Goal: Transaction & Acquisition: Book appointment/travel/reservation

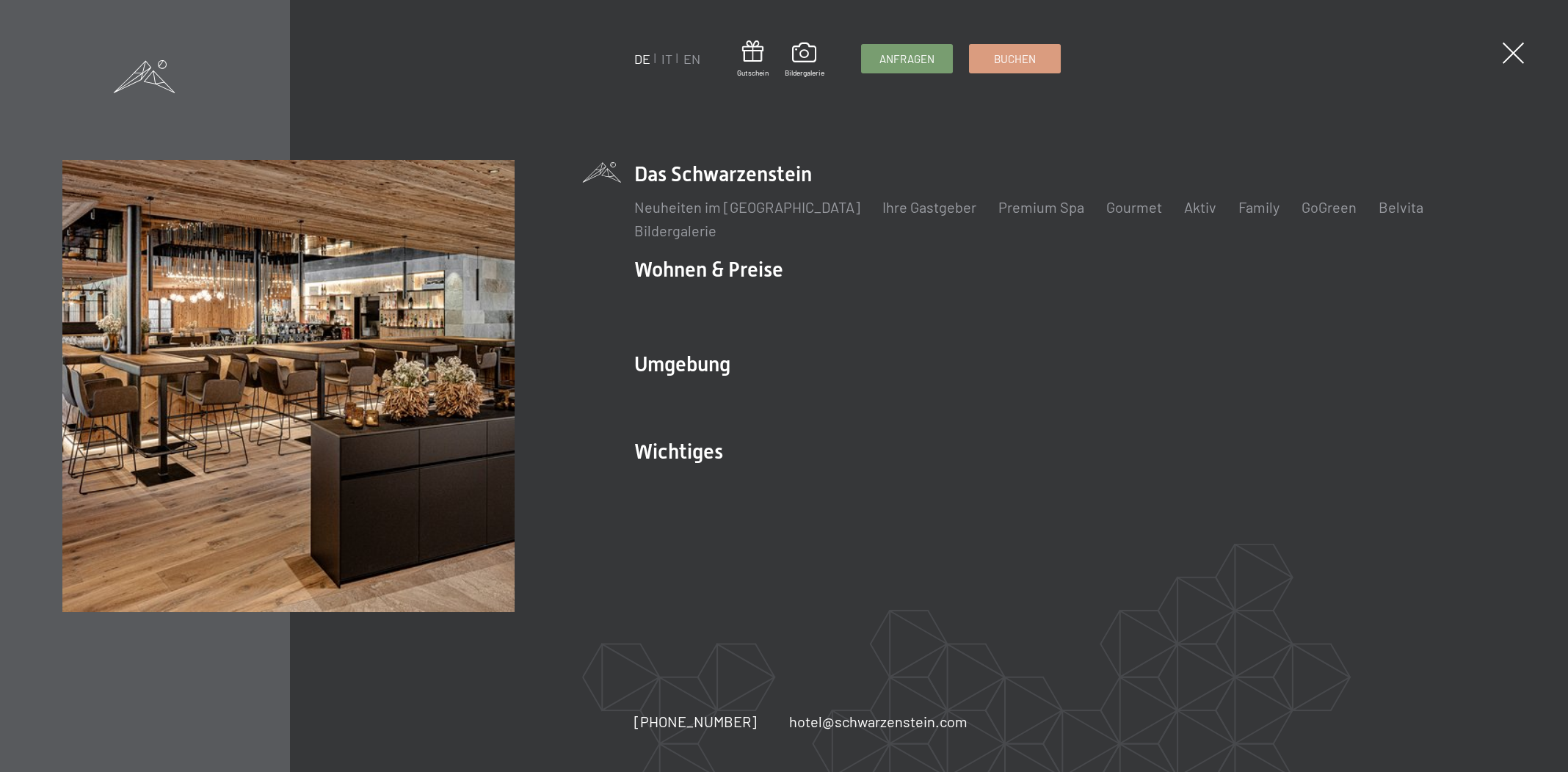
click at [657, 56] on ul "DE IT EN" at bounding box center [668, 60] width 66 height 19
click at [663, 56] on link "IT" at bounding box center [667, 59] width 11 height 16
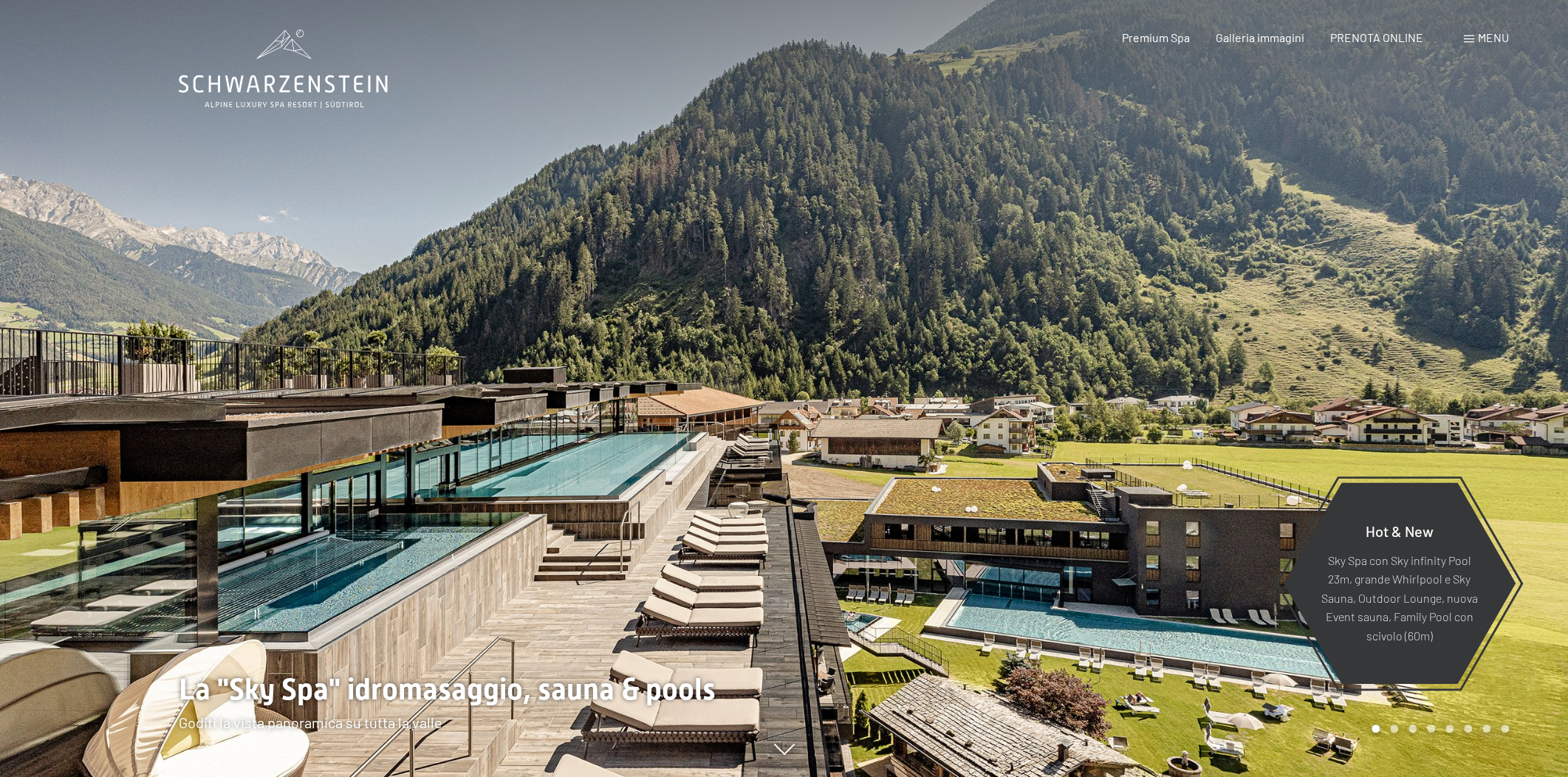
click at [1482, 45] on div "Menu" at bounding box center [1486, 38] width 45 height 16
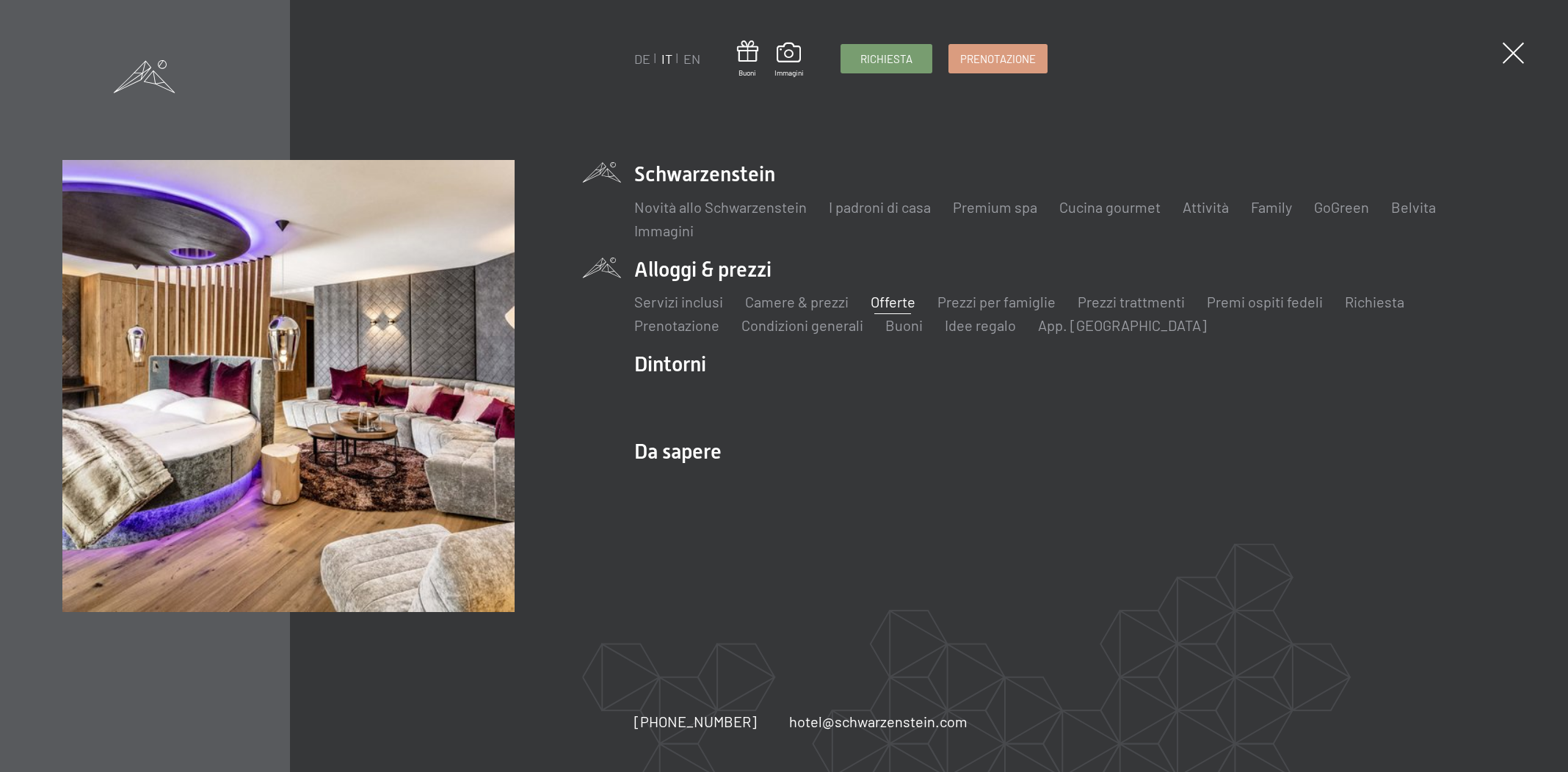
drag, startPoint x: 922, startPoint y: 298, endPoint x: 875, endPoint y: 303, distance: 47.3
click at [915, 298] on ul "Servizi inclusi Camere & prezzi Lista Offerte Lista Prezzi per famiglie Prezzi …" at bounding box center [1070, 314] width 872 height 44
click at [875, 303] on link "Offerte" at bounding box center [893, 301] width 45 height 18
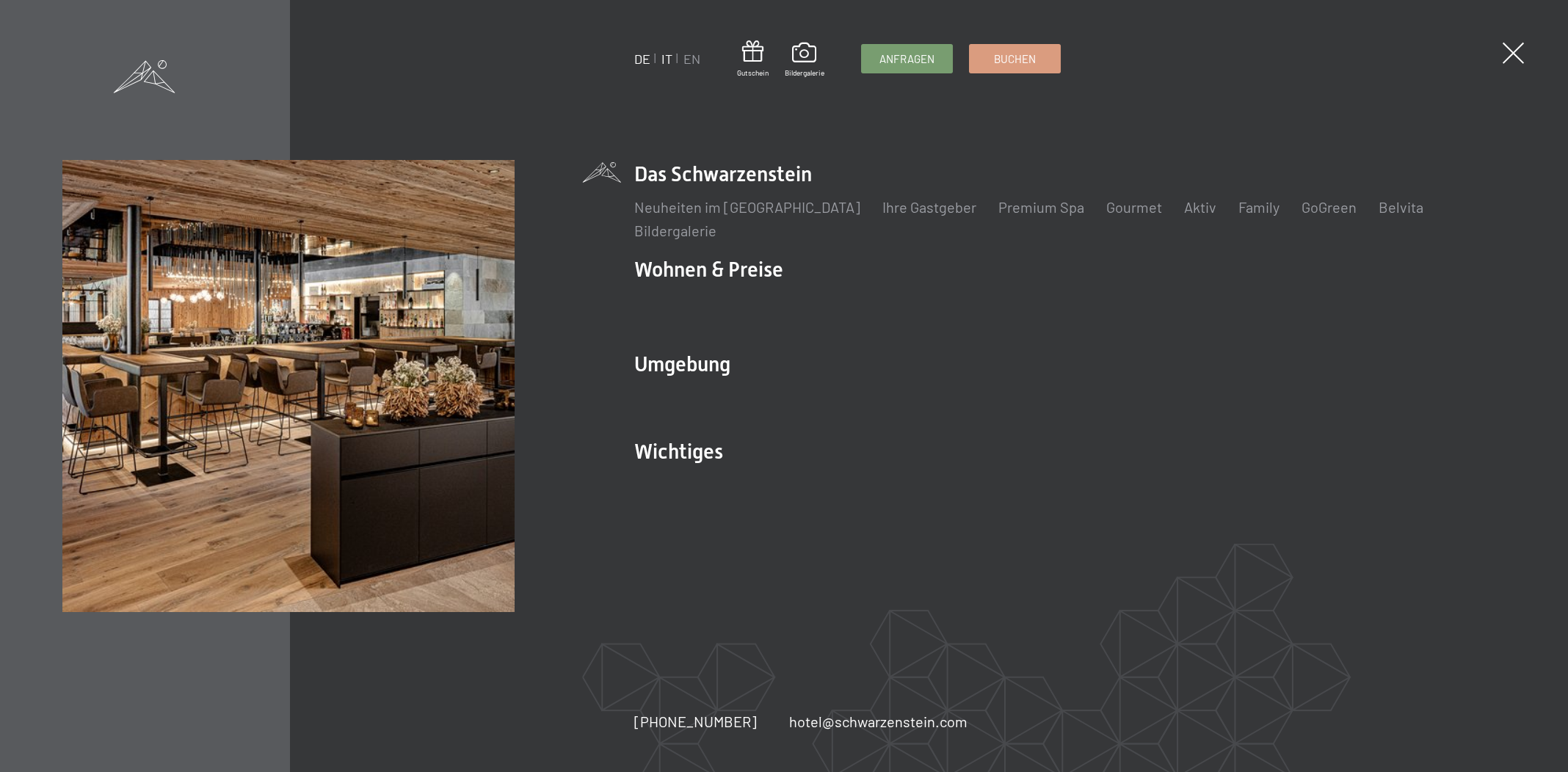
click at [667, 59] on link "IT" at bounding box center [667, 59] width 11 height 16
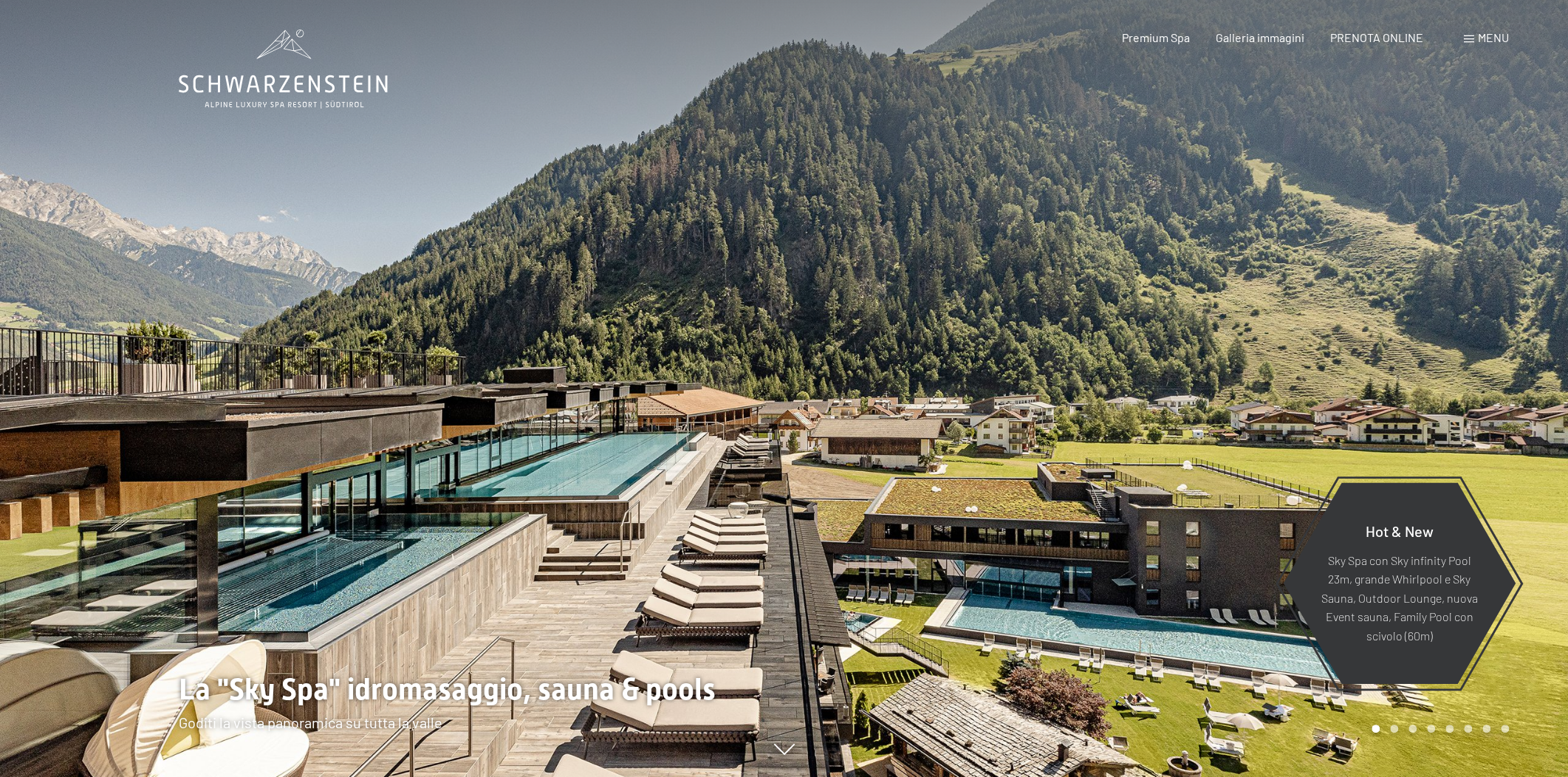
click at [1481, 36] on span "Menu" at bounding box center [1493, 37] width 31 height 14
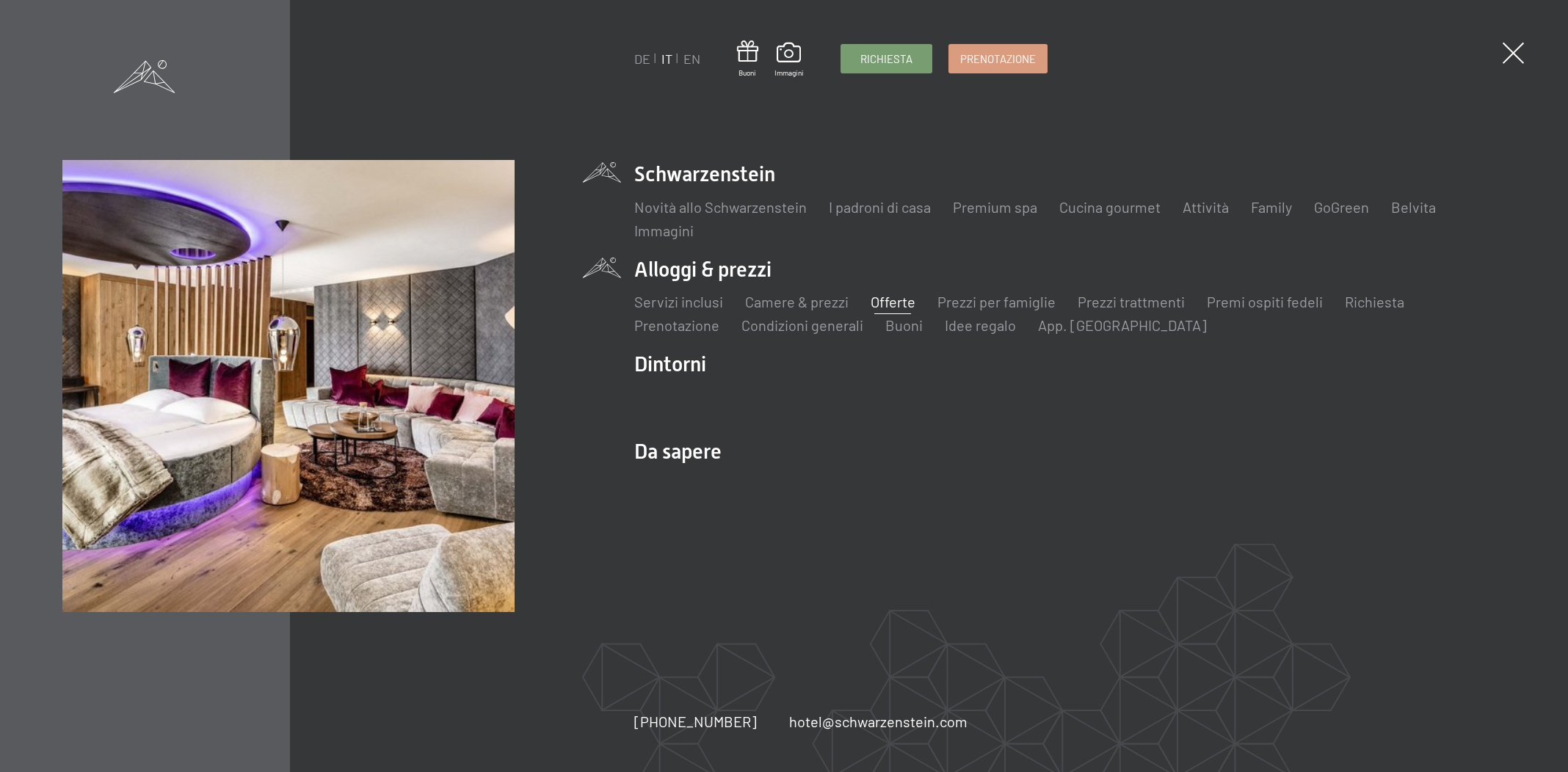
click at [892, 299] on link "Offerte" at bounding box center [893, 301] width 45 height 18
click at [641, 54] on link "DE" at bounding box center [642, 59] width 16 height 16
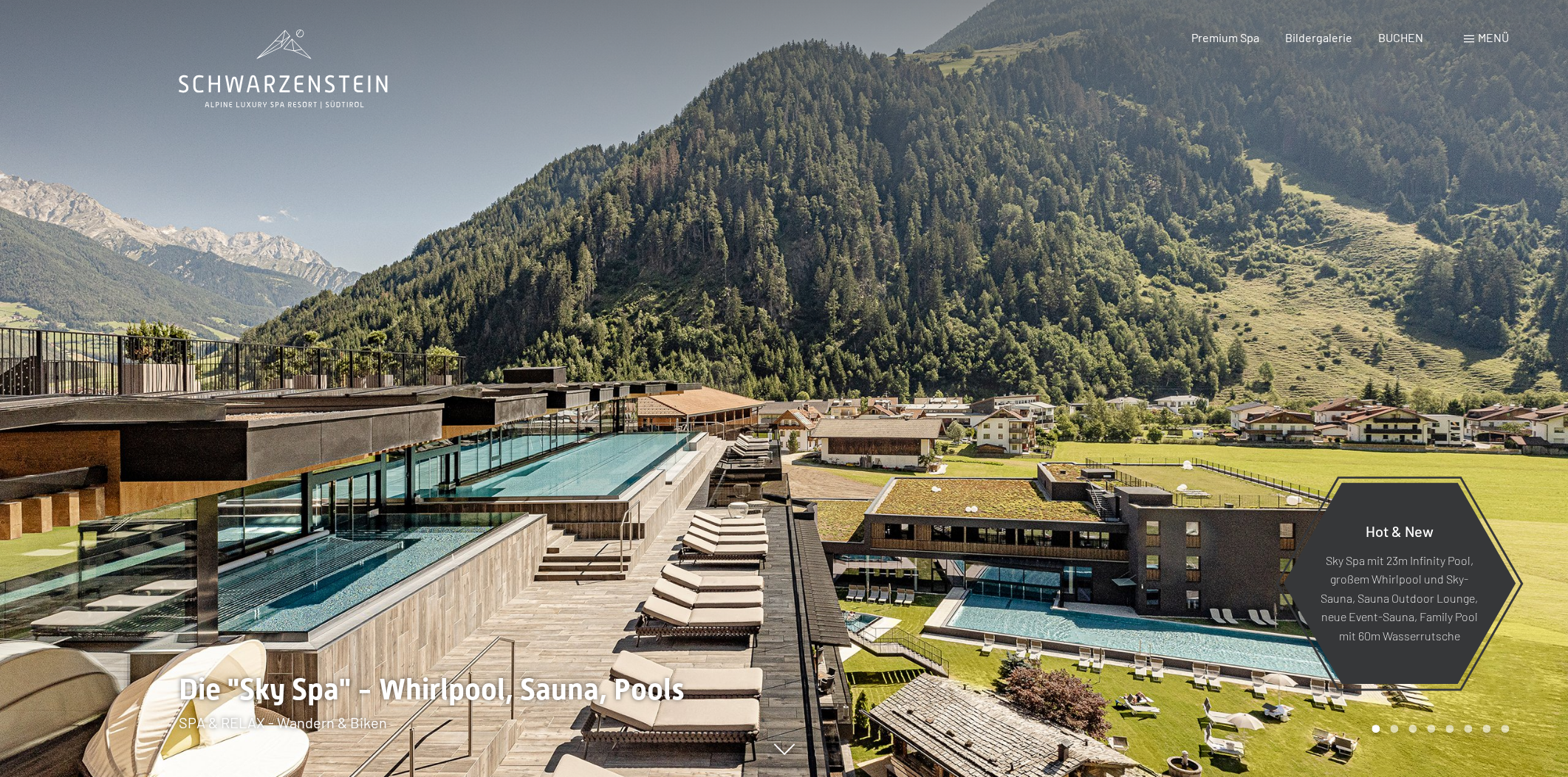
click at [1470, 37] on span at bounding box center [1469, 39] width 10 height 8
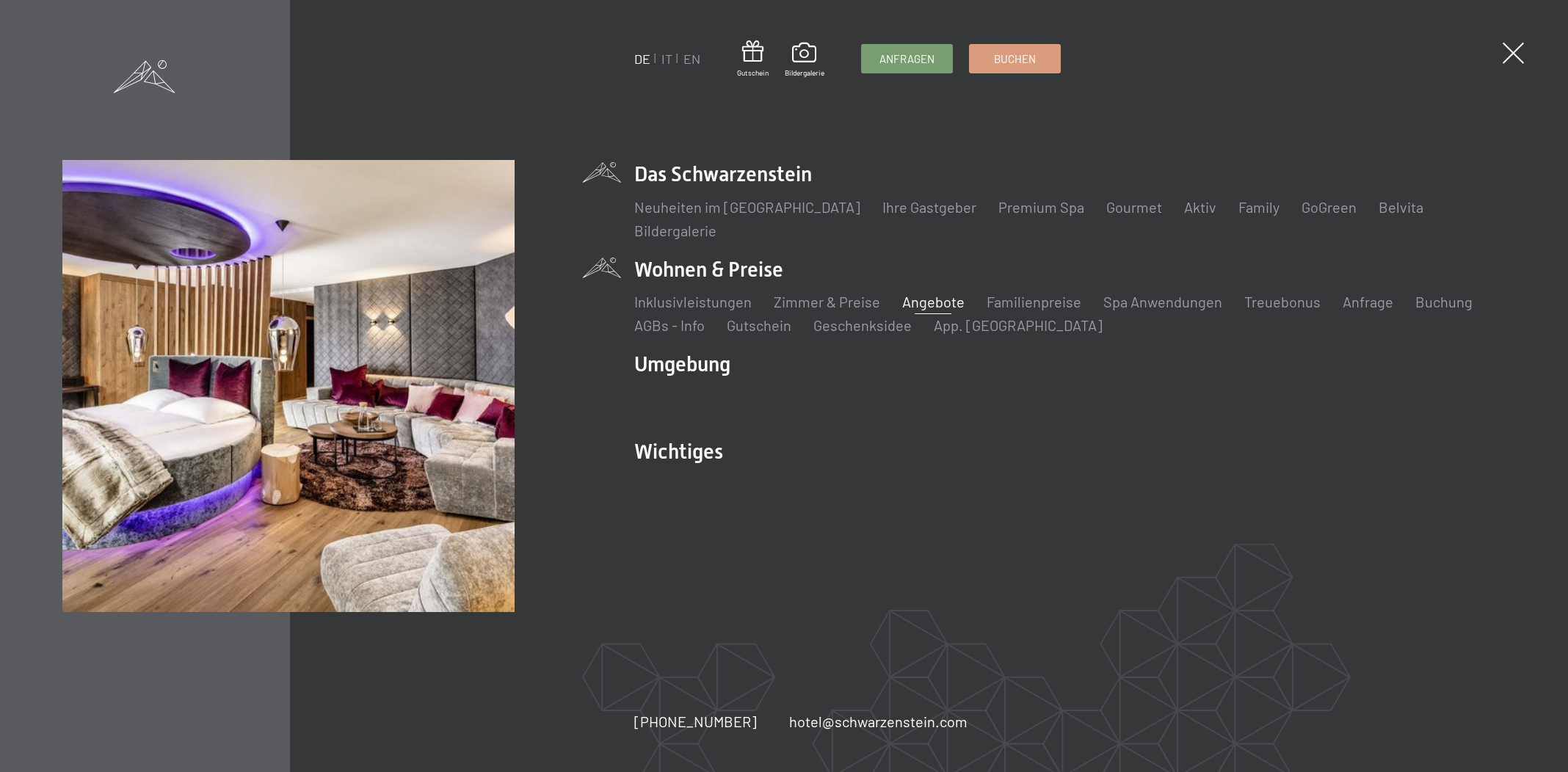
click at [936, 303] on link "Angebote" at bounding box center [933, 301] width 62 height 18
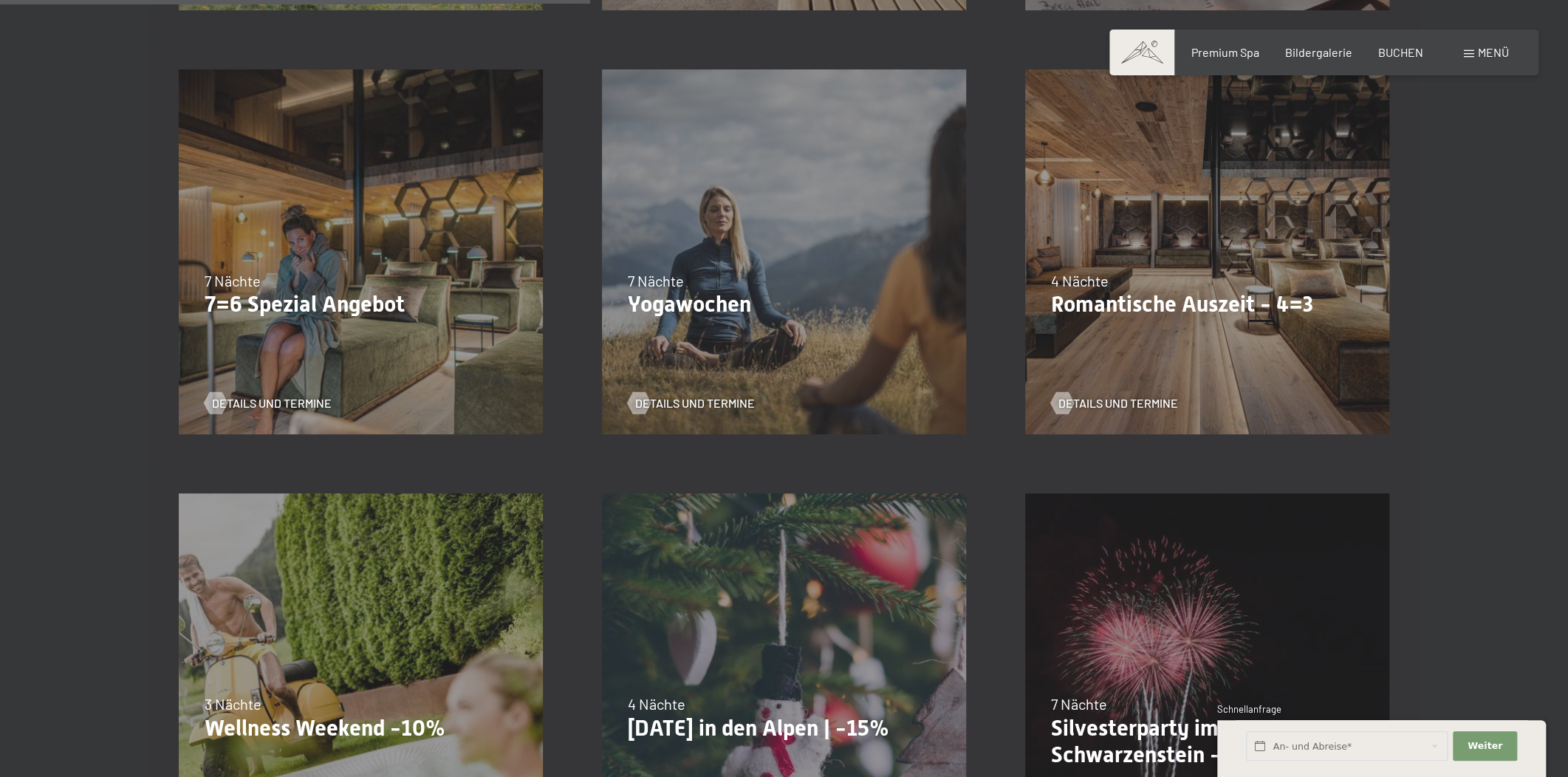
scroll to position [1566, 0]
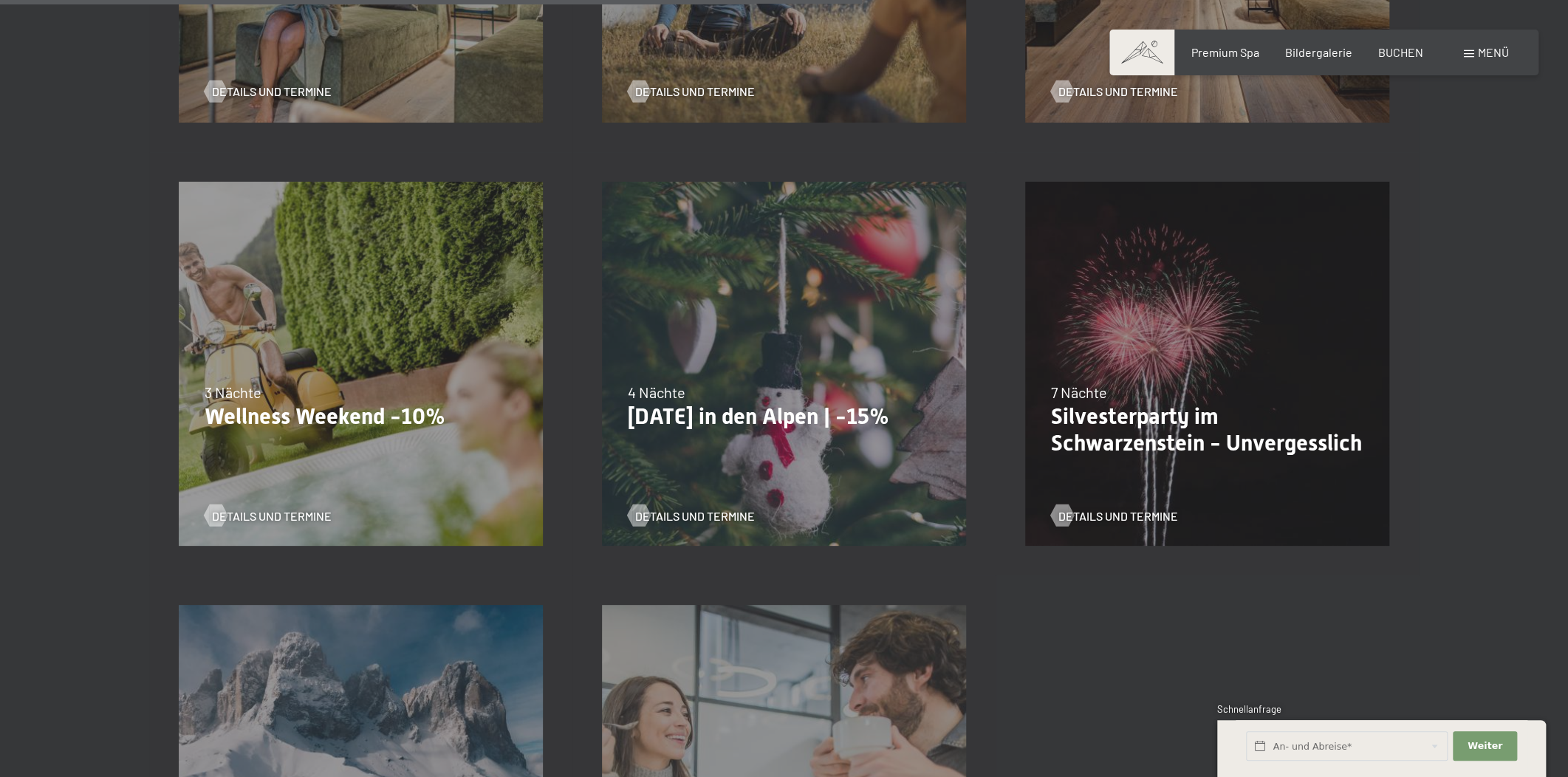
click at [1145, 526] on div "26.12.2025–02.01.2026 7 Nächte Silvesterparty im Schwarzenstein - Unvergesslich…" at bounding box center [1207, 364] width 423 height 424
click at [1148, 507] on span "Details und Termine" at bounding box center [1133, 515] width 120 height 16
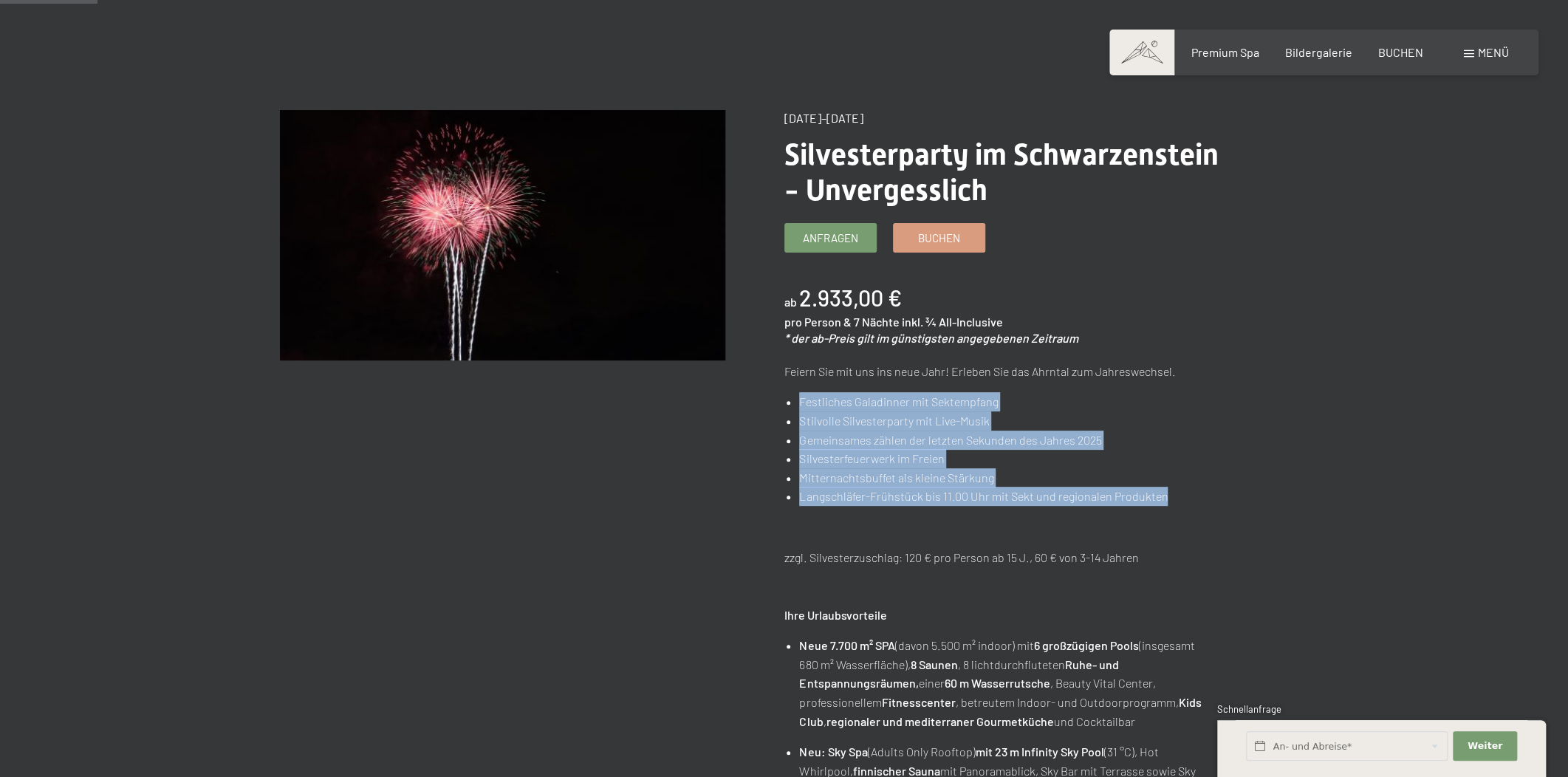
drag, startPoint x: 798, startPoint y: 398, endPoint x: 1170, endPoint y: 494, distance: 384.2
click at [1170, 494] on ul "Festliches Galadinner mit Sektempfang Stilvolle Silvesterparty mit Live-Musik G…" at bounding box center [1007, 448] width 446 height 114
copy ul "Festliches Galadinner mit Sektempfang Stilvolle Silvesterparty mit Live-Musik G…"
